Goal: Transaction & Acquisition: Purchase product/service

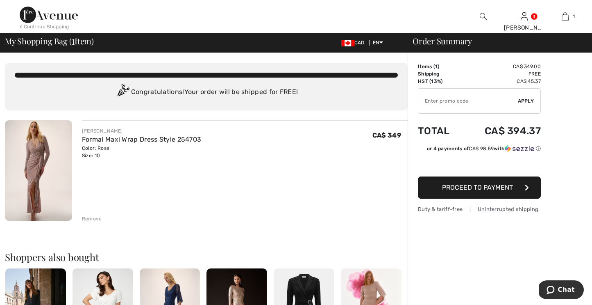
click at [44, 146] on img at bounding box center [38, 170] width 67 height 100
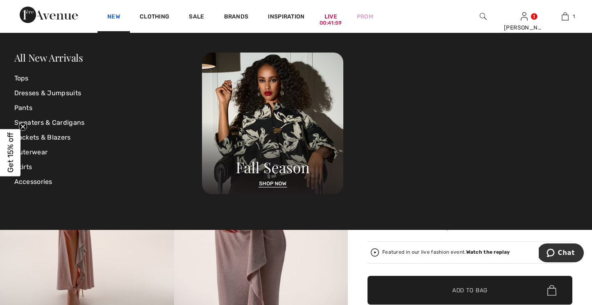
click at [116, 15] on link "New" at bounding box center [113, 17] width 13 height 9
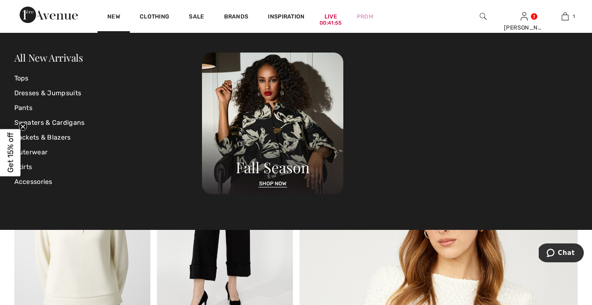
scroll to position [0, 0]
click at [116, 15] on link "New" at bounding box center [113, 17] width 13 height 9
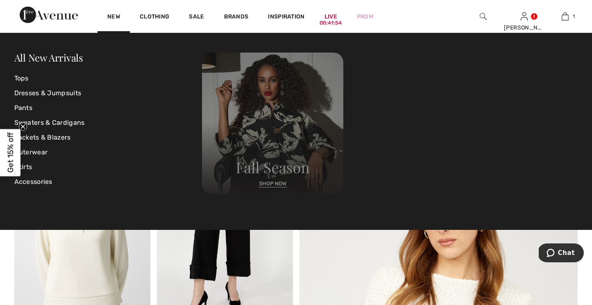
click at [252, 87] on img at bounding box center [272, 122] width 141 height 141
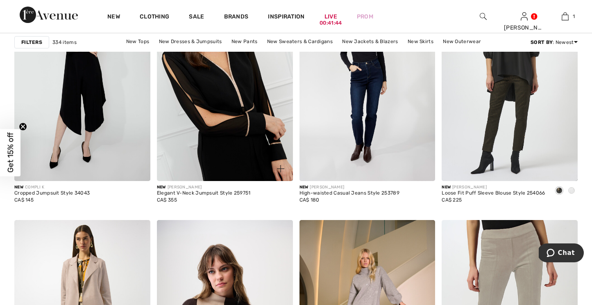
scroll to position [651, 0]
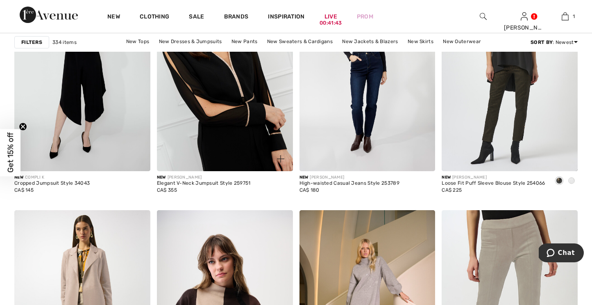
click at [198, 133] on img at bounding box center [225, 69] width 136 height 204
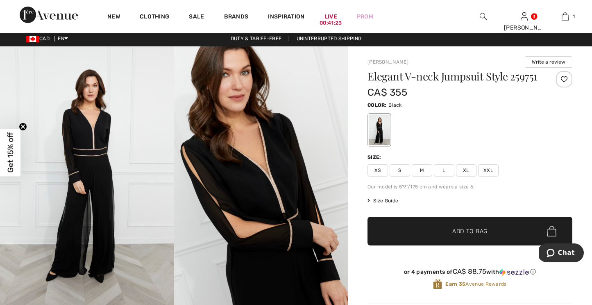
scroll to position [2, 0]
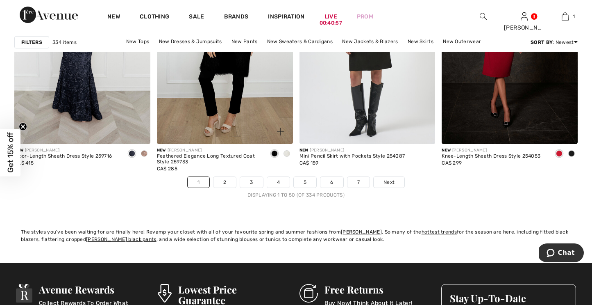
scroll to position [3651, 0]
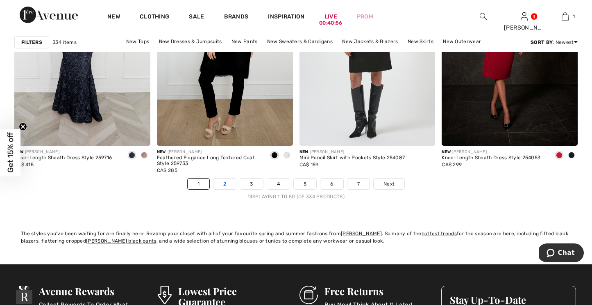
click at [215, 184] on link "2" at bounding box center [225, 183] width 23 height 11
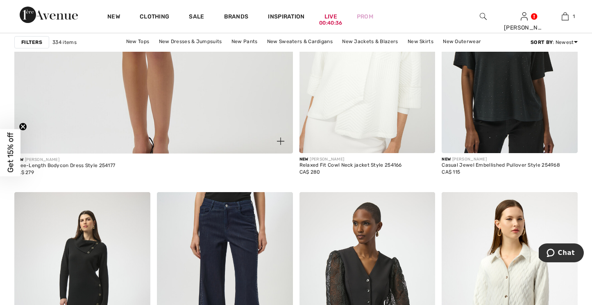
scroll to position [2274, 0]
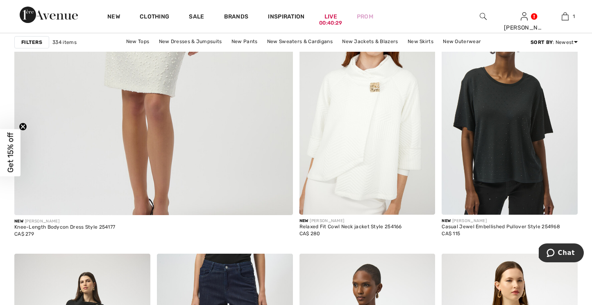
click at [485, 15] on img at bounding box center [483, 16] width 7 height 10
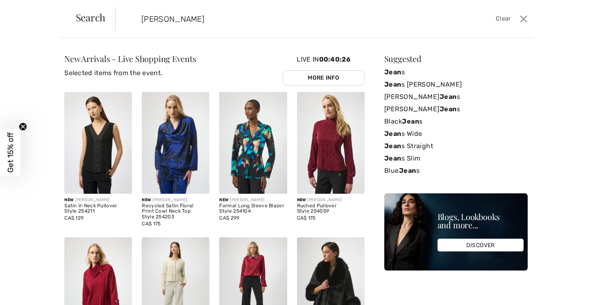
type input "jean"
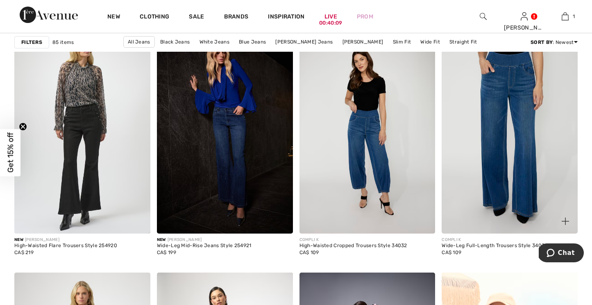
scroll to position [581, 0]
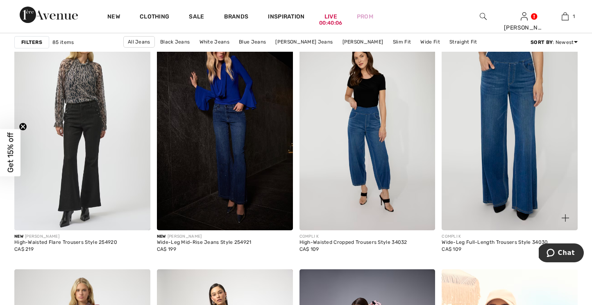
click at [475, 150] on img at bounding box center [510, 128] width 136 height 204
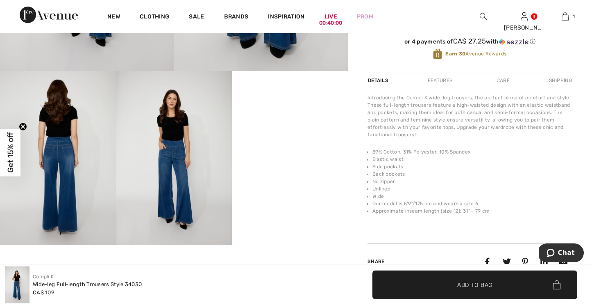
scroll to position [213, 0]
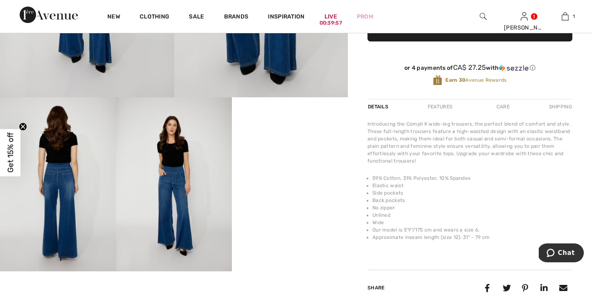
click at [63, 193] on img at bounding box center [58, 184] width 116 height 174
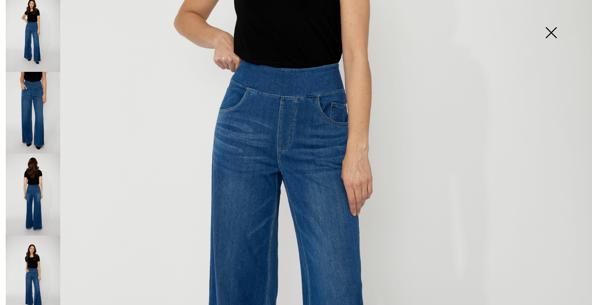
scroll to position [301, 0]
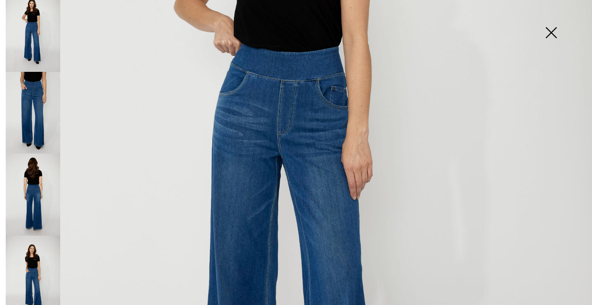
click at [37, 117] on img at bounding box center [33, 113] width 55 height 82
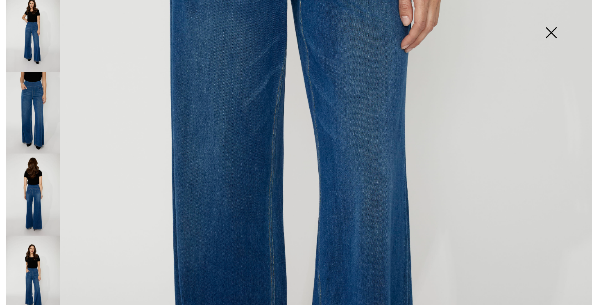
click at [43, 174] on img at bounding box center [33, 194] width 55 height 82
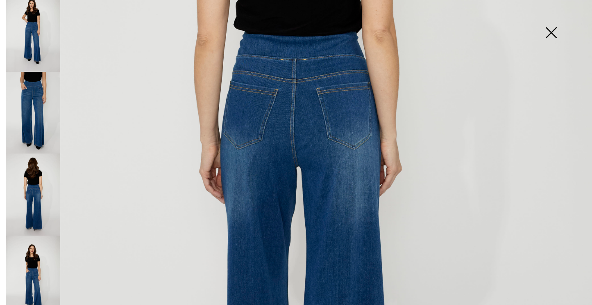
click at [20, 250] on img at bounding box center [33, 276] width 55 height 82
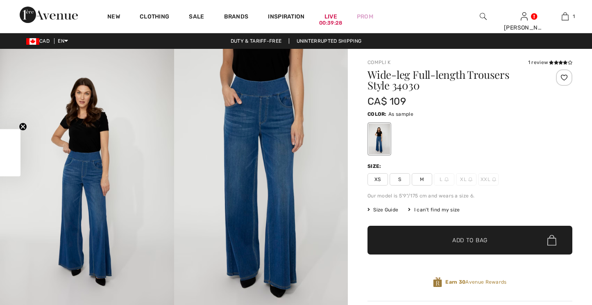
checkbox input "true"
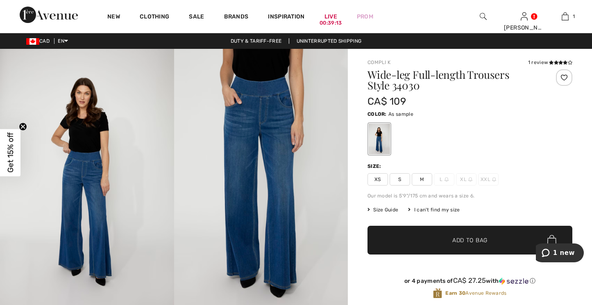
click at [387, 208] on span "Size Guide" at bounding box center [383, 209] width 31 height 7
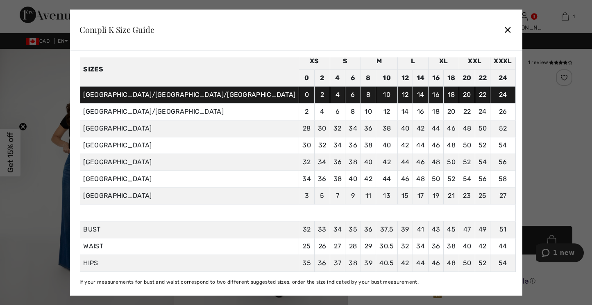
scroll to position [43, 0]
click at [443, 32] on div "Compli K Size Guide ✕" at bounding box center [296, 29] width 452 height 41
click at [432, 28] on div "Compli K Size Guide ✕" at bounding box center [296, 29] width 452 height 41
click at [504, 28] on div "✕" at bounding box center [508, 29] width 9 height 17
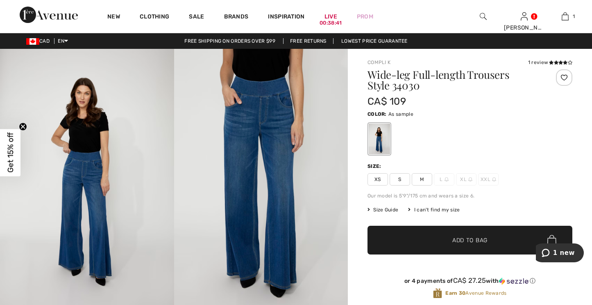
click at [418, 179] on span "M" at bounding box center [422, 179] width 20 height 12
click at [436, 235] on span "✔ Added to Bag Add to Bag" at bounding box center [470, 239] width 205 height 29
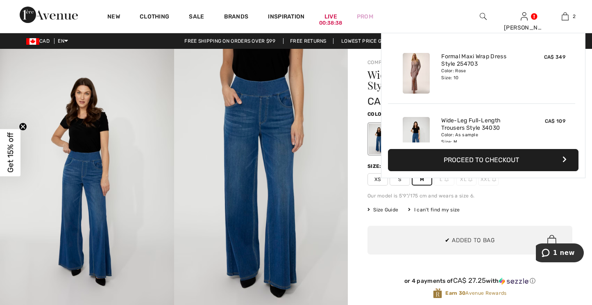
scroll to position [25, 0]
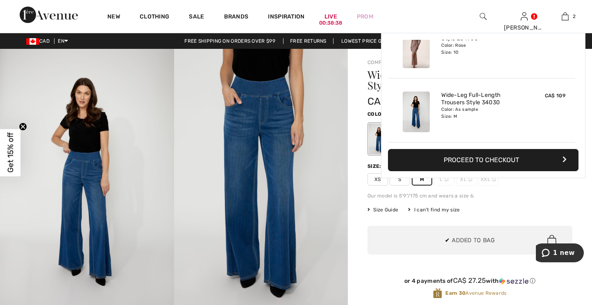
click at [570, 250] on span "1 new" at bounding box center [564, 252] width 22 height 7
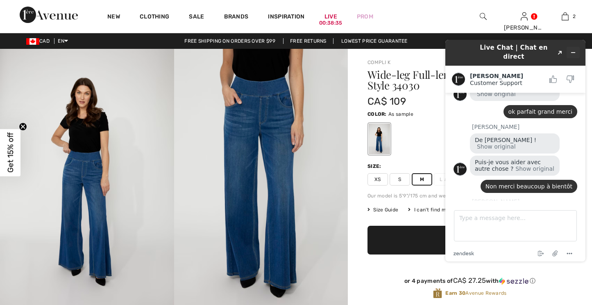
click at [572, 50] on icon "Minimize widget" at bounding box center [574, 53] width 6 height 6
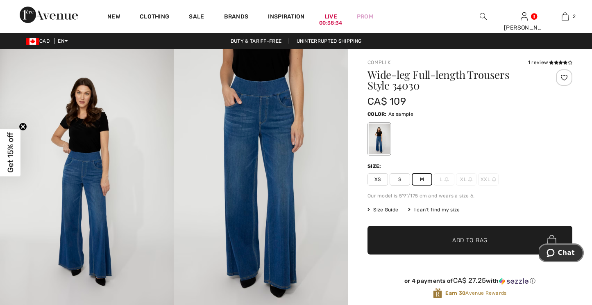
scroll to position [0, 0]
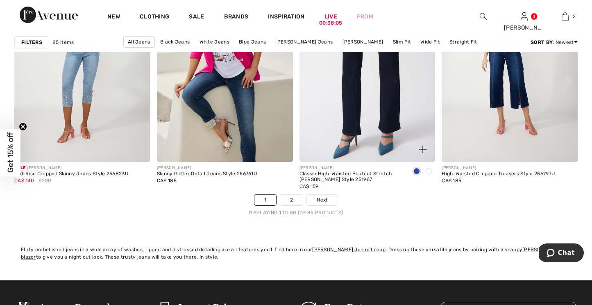
scroll to position [3625, 0]
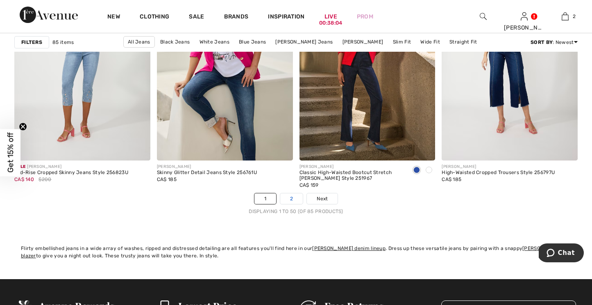
click at [283, 194] on link "2" at bounding box center [291, 198] width 23 height 11
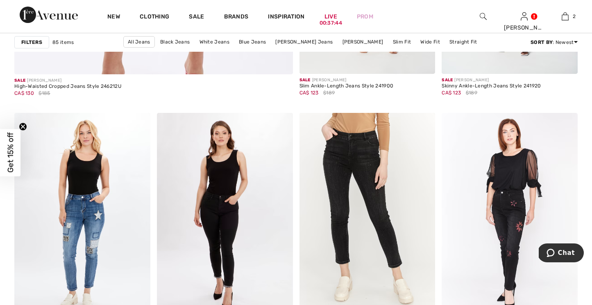
scroll to position [2378, 0]
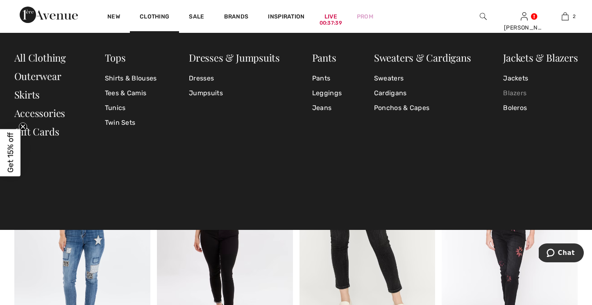
click at [510, 94] on link "Blazers" at bounding box center [540, 93] width 75 height 15
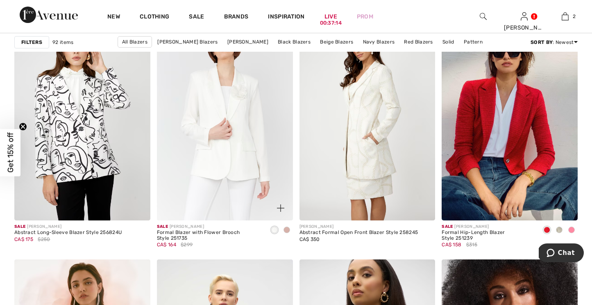
scroll to position [2504, 0]
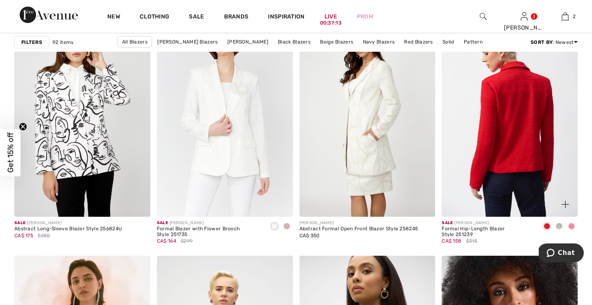
click at [489, 143] on img at bounding box center [510, 114] width 136 height 204
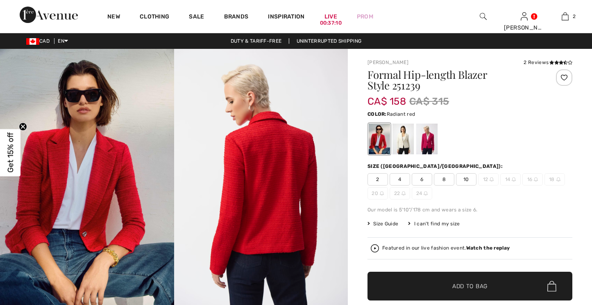
checkbox input "true"
click at [14, 195] on img at bounding box center [87, 179] width 174 height 261
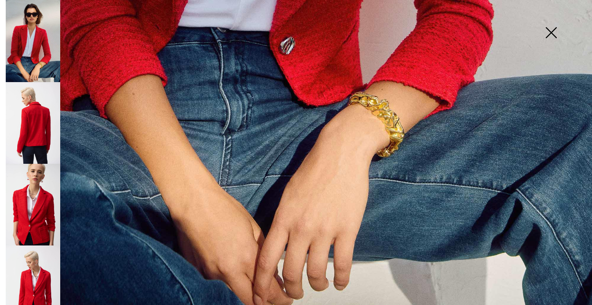
scroll to position [584, 0]
click at [28, 198] on img at bounding box center [33, 205] width 55 height 82
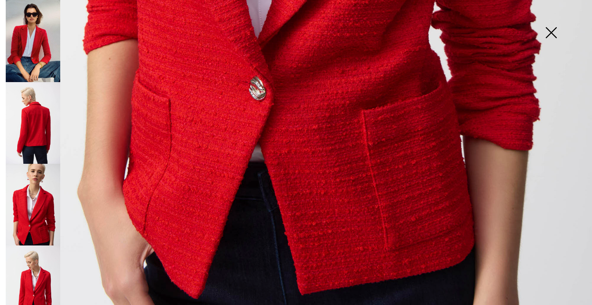
scroll to position [583, 0]
click at [547, 35] on img at bounding box center [551, 33] width 41 height 42
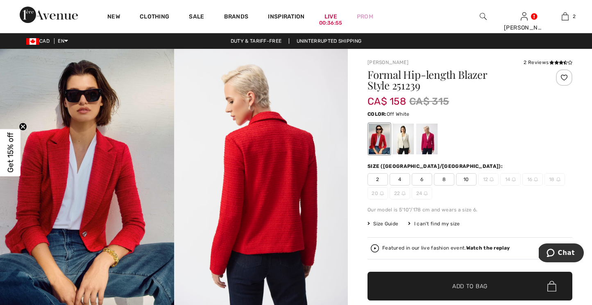
click at [399, 147] on div at bounding box center [403, 138] width 21 height 31
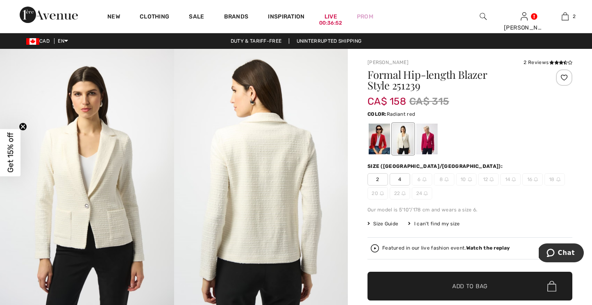
click at [374, 145] on div at bounding box center [379, 138] width 21 height 31
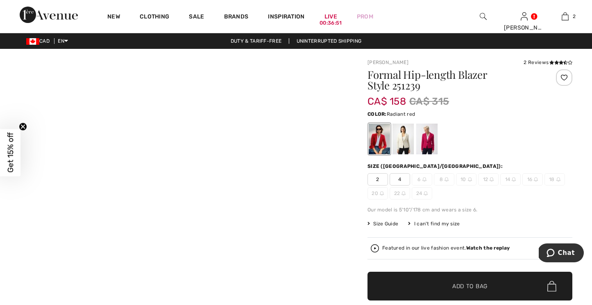
scroll to position [0, 0]
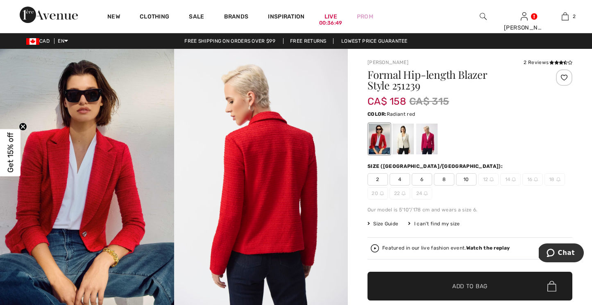
click at [438, 179] on span "8" at bounding box center [444, 179] width 20 height 12
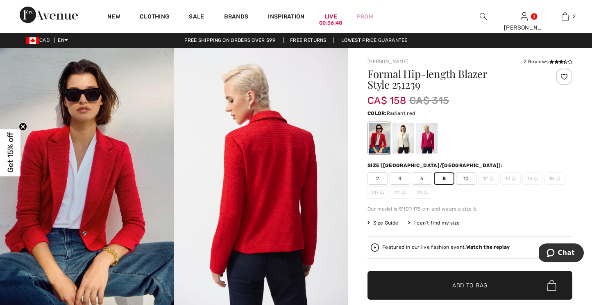
scroll to position [1, 0]
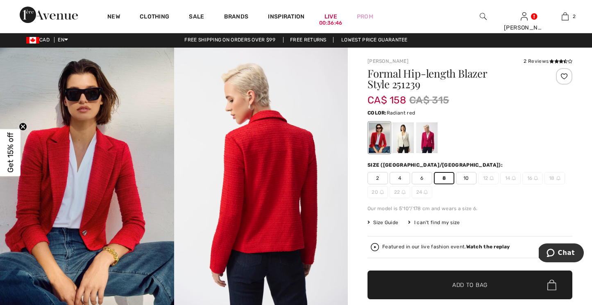
click at [440, 290] on span "✔ Added to Bag Add to Bag" at bounding box center [470, 284] width 205 height 29
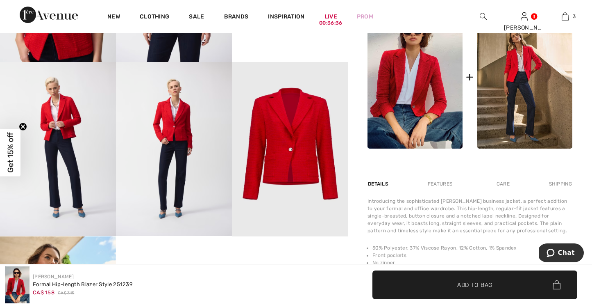
scroll to position [418, 0]
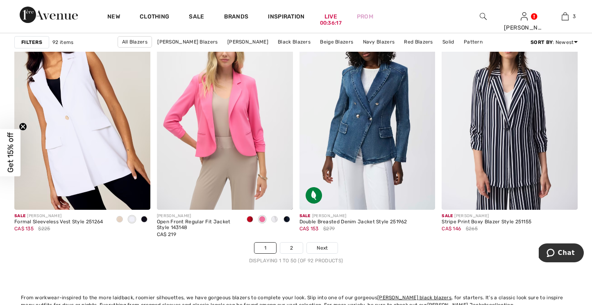
scroll to position [3588, 0]
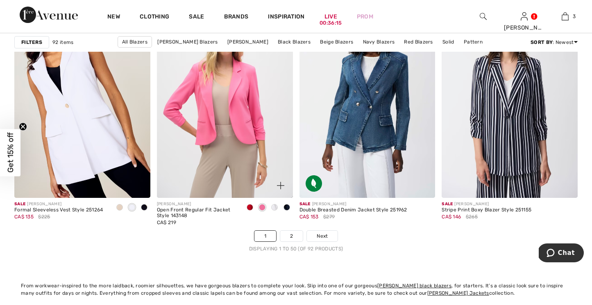
click at [251, 207] on span at bounding box center [250, 207] width 7 height 7
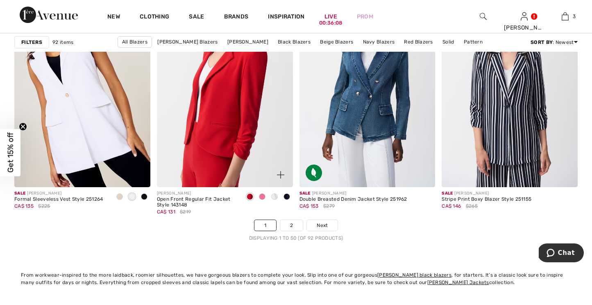
scroll to position [3598, 0]
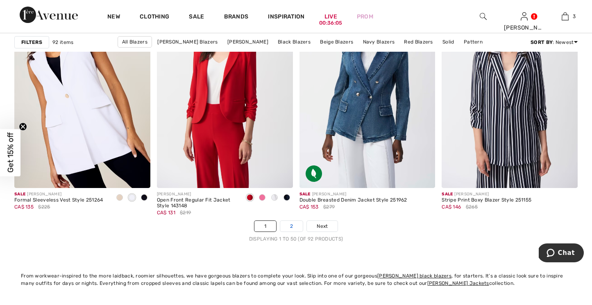
click at [293, 228] on link "2" at bounding box center [291, 225] width 23 height 11
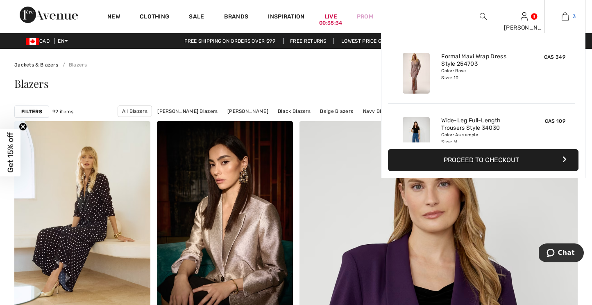
click at [564, 11] on img at bounding box center [565, 16] width 7 height 10
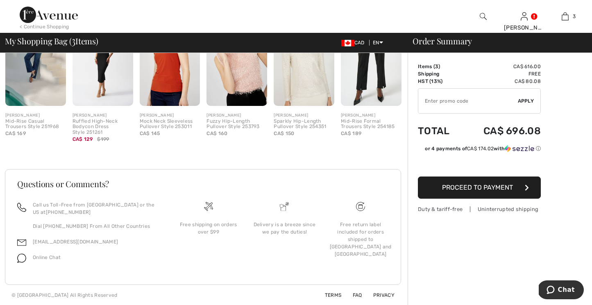
scroll to position [477, 0]
